Goal: Task Accomplishment & Management: Complete application form

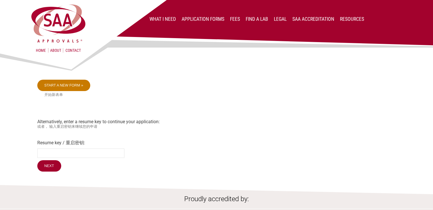
click at [67, 87] on link "Start a new form »" at bounding box center [63, 85] width 53 height 11
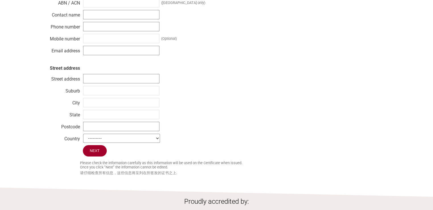
scroll to position [155, 0]
click at [156, 140] on select "--------- [GEOGRAPHIC_DATA] [GEOGRAPHIC_DATA] [GEOGRAPHIC_DATA] [US_STATE] [GEO…" at bounding box center [121, 138] width 77 height 9
click at [275, 79] on div "Business name ABN / ACN (Australia only) Contact name Phone number Mobile numbe…" at bounding box center [216, 65] width 359 height 160
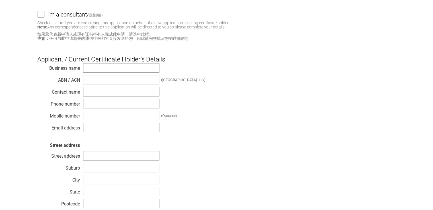
scroll to position [0, 0]
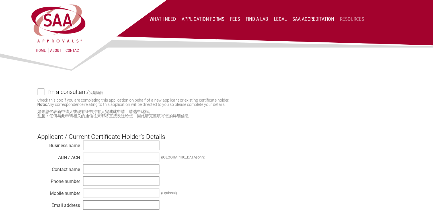
click at [354, 19] on link "Resources" at bounding box center [352, 19] width 24 height 6
